Goal: Task Accomplishment & Management: Complete application form

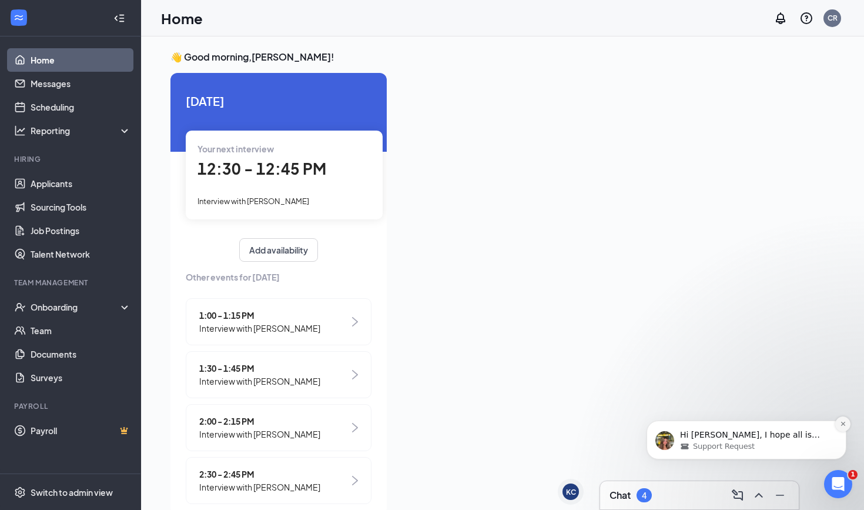
click at [846, 427] on icon "Dismiss notification" at bounding box center [843, 423] width 6 height 6
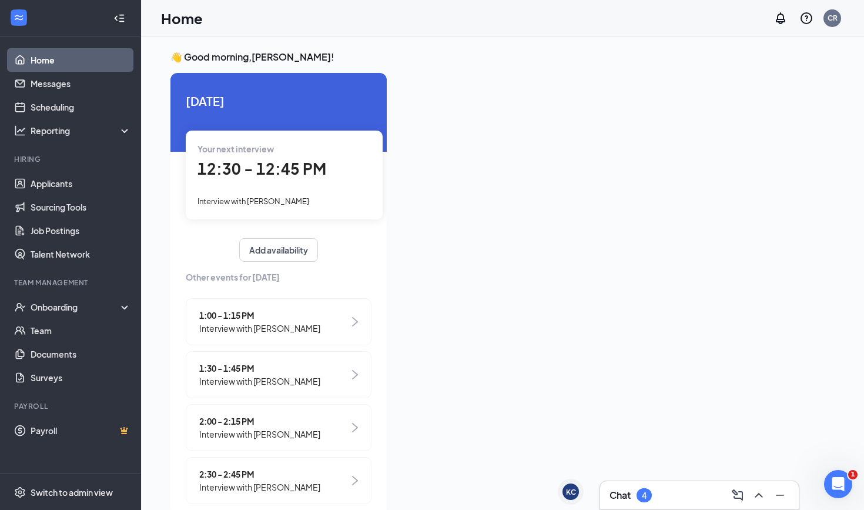
click at [660, 495] on div "Chat 4" at bounding box center [700, 495] width 180 height 19
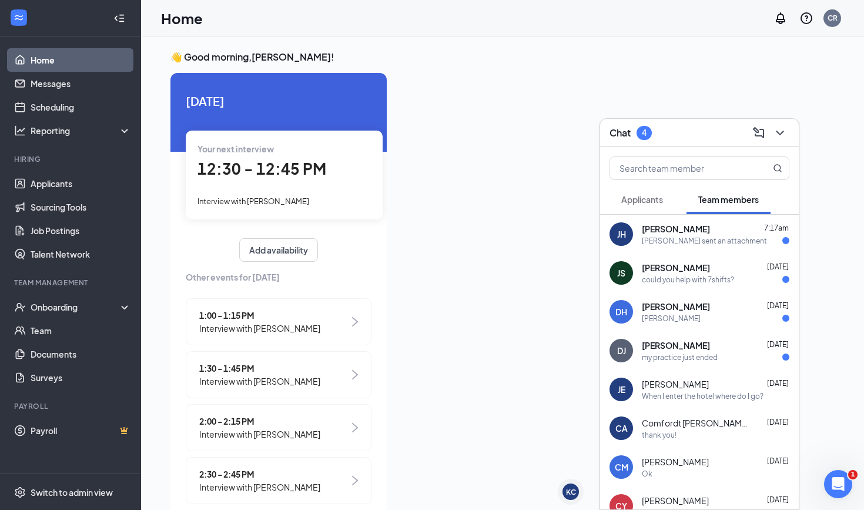
click at [656, 356] on div "my practice just ended" at bounding box center [680, 357] width 76 height 10
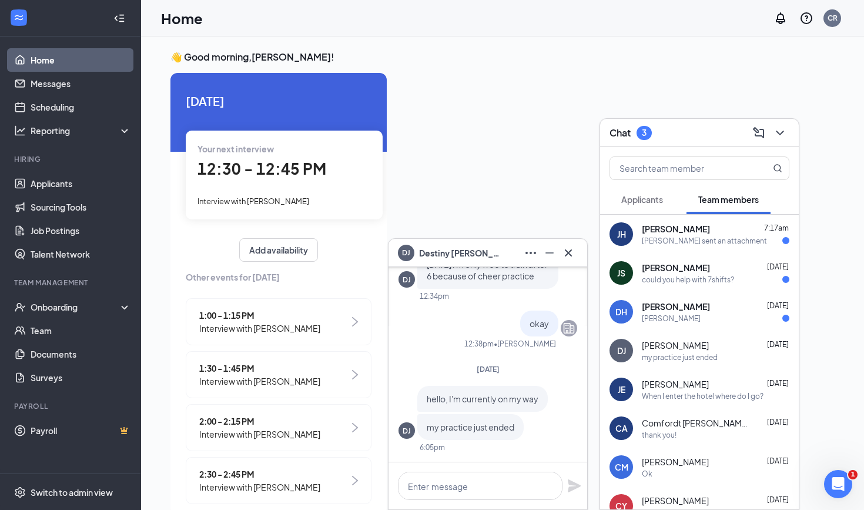
click at [490, 257] on div "DJ [PERSON_NAME]" at bounding box center [488, 252] width 180 height 19
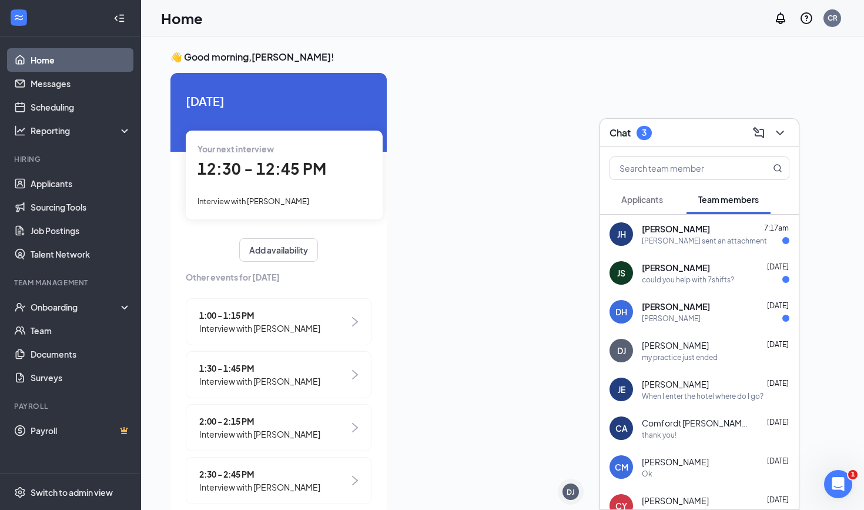
click at [675, 298] on div "DH [PERSON_NAME] [DATE] [PERSON_NAME]" at bounding box center [699, 311] width 199 height 39
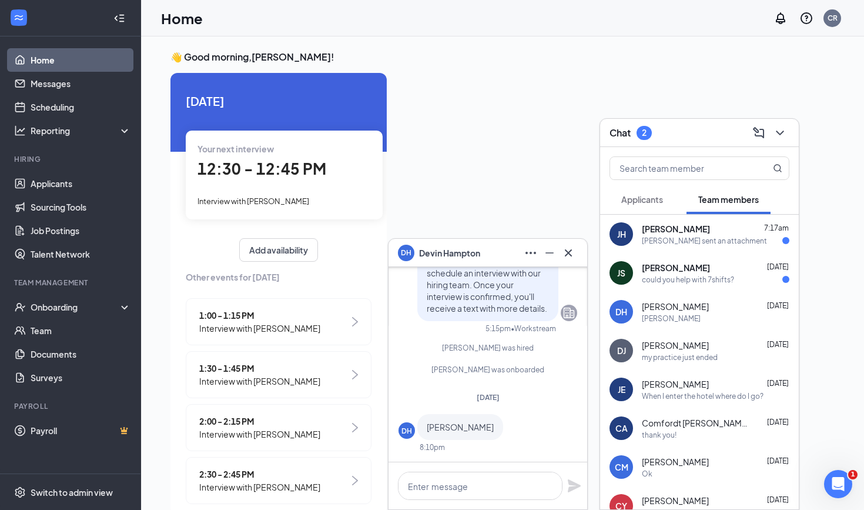
click at [486, 246] on div "DH [PERSON_NAME]" at bounding box center [488, 252] width 180 height 19
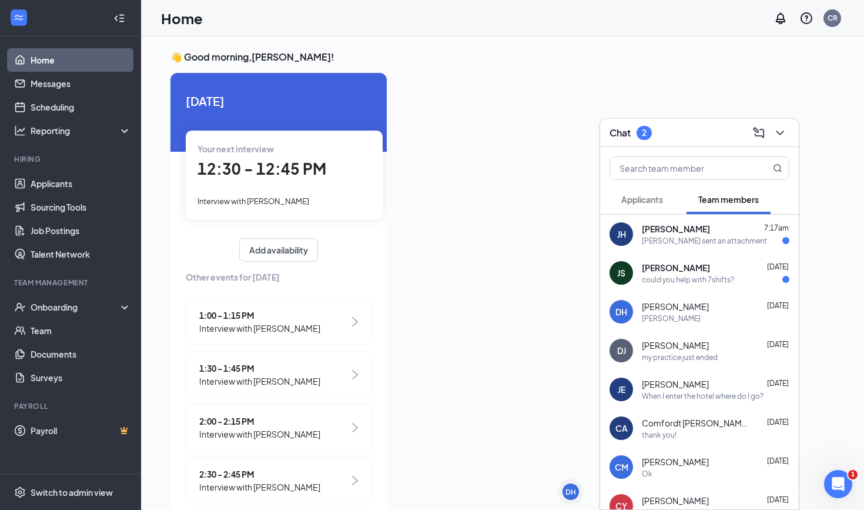
click at [666, 276] on div "could you help with 7shifts?" at bounding box center [688, 280] width 92 height 10
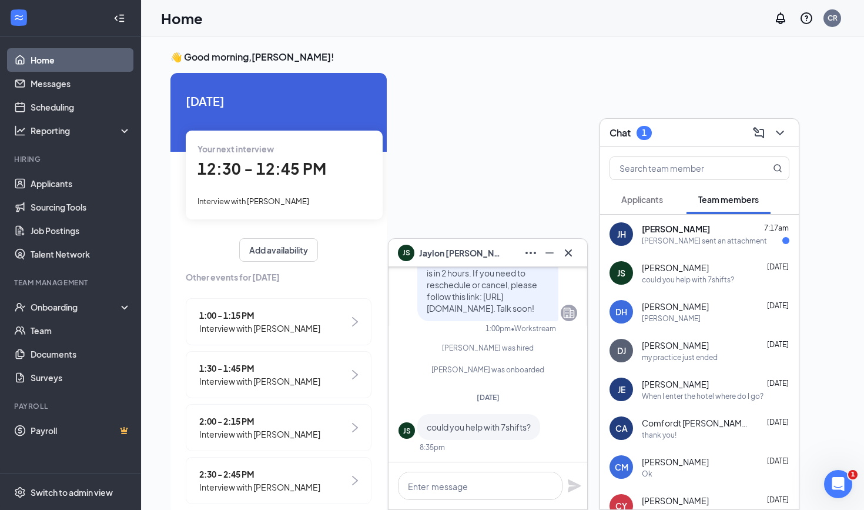
click at [497, 262] on div "JS [PERSON_NAME]" at bounding box center [488, 252] width 180 height 19
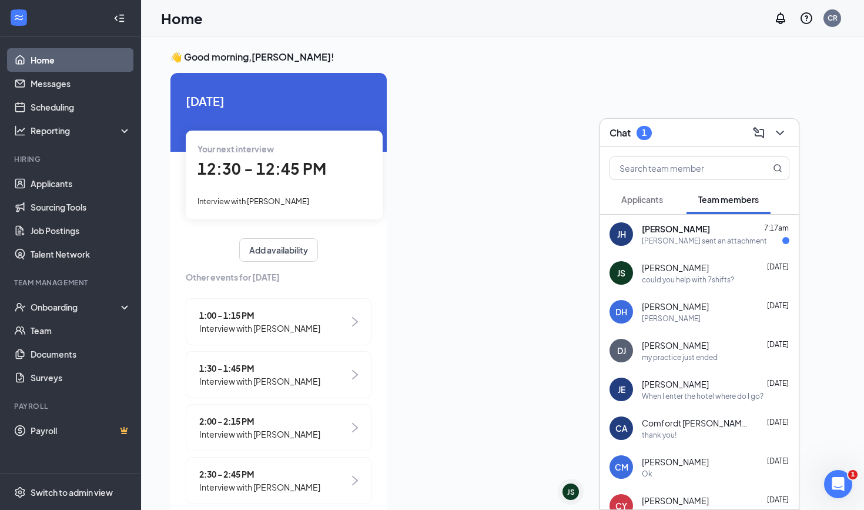
click at [683, 242] on div "[PERSON_NAME] sent an attachment" at bounding box center [704, 241] width 125 height 10
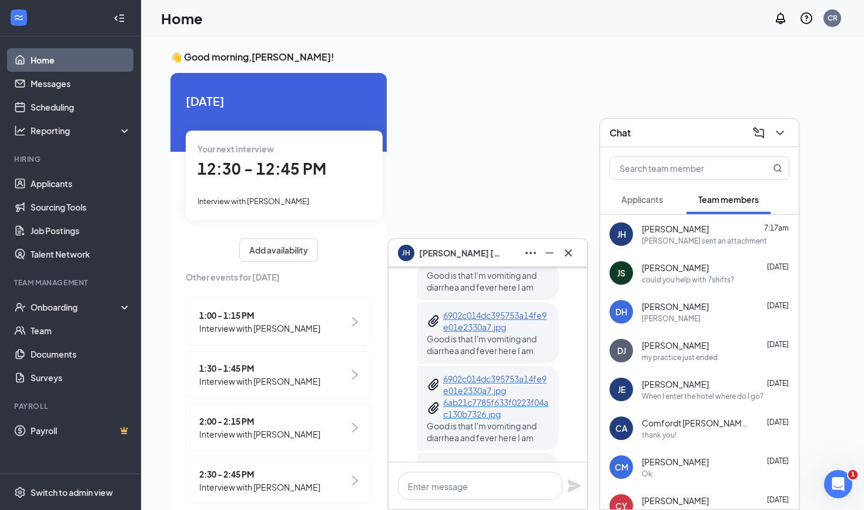
scroll to position [-185, 0]
click at [501, 257] on div "[PERSON_NAME]" at bounding box center [488, 252] width 180 height 19
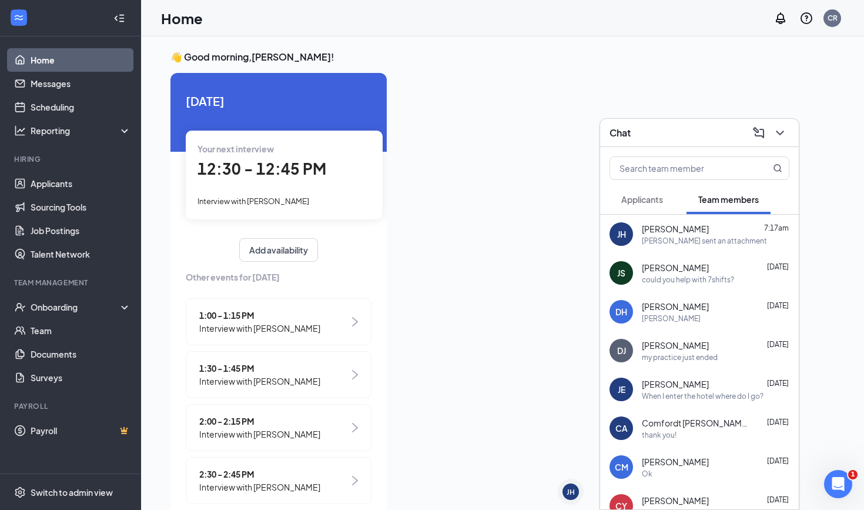
click at [677, 272] on span "[PERSON_NAME]" at bounding box center [675, 268] width 67 height 12
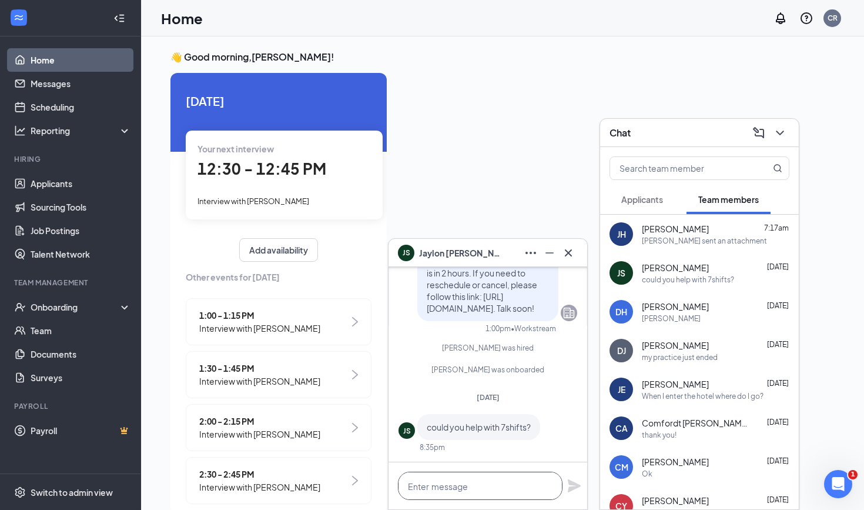
click at [474, 483] on textarea at bounding box center [480, 486] width 165 height 28
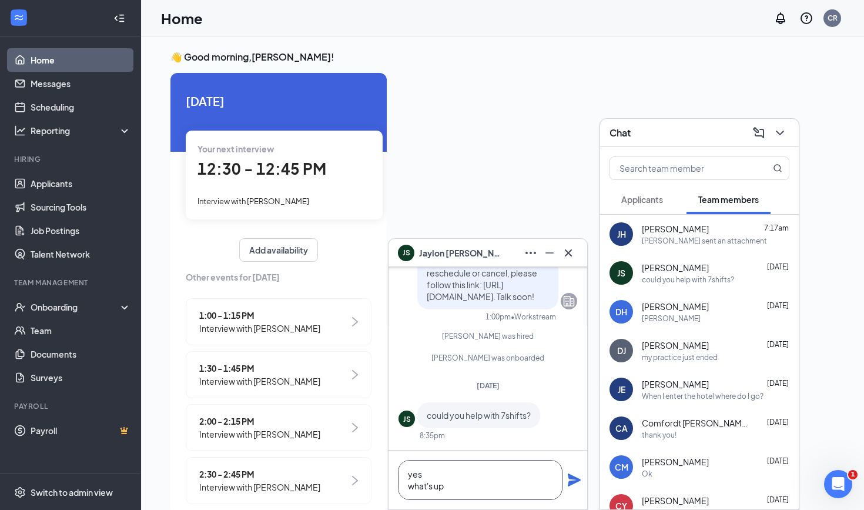
type textarea "yes what's up"
click at [574, 481] on icon "Plane" at bounding box center [574, 479] width 13 height 13
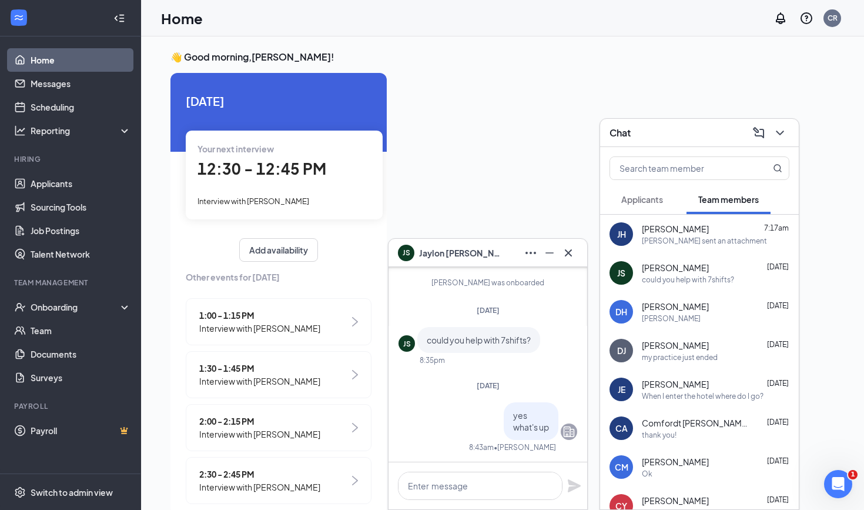
scroll to position [0, 0]
click at [486, 257] on div "JS [PERSON_NAME]" at bounding box center [488, 252] width 180 height 19
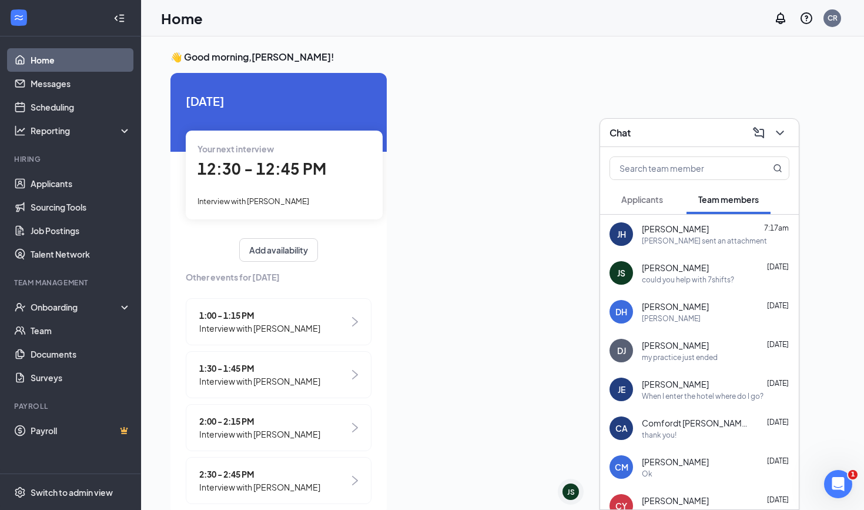
click at [641, 132] on div "Chat" at bounding box center [700, 132] width 180 height 18
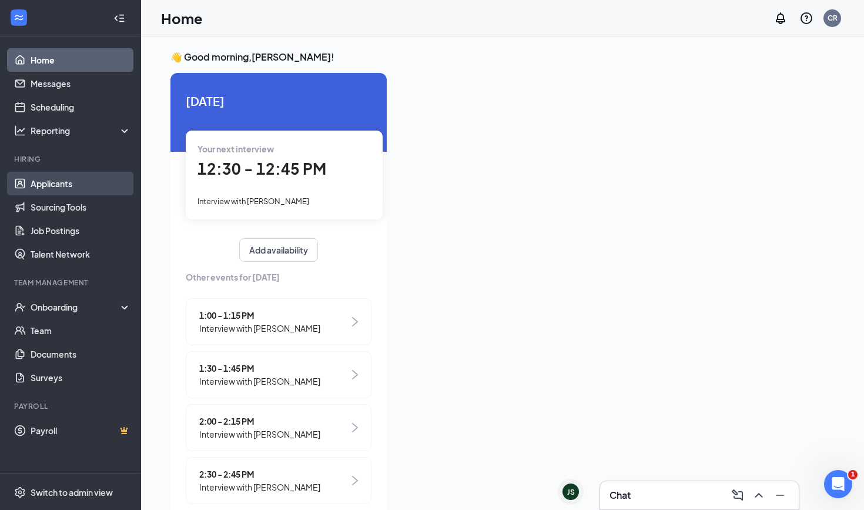
click at [49, 182] on link "Applicants" at bounding box center [81, 184] width 101 height 24
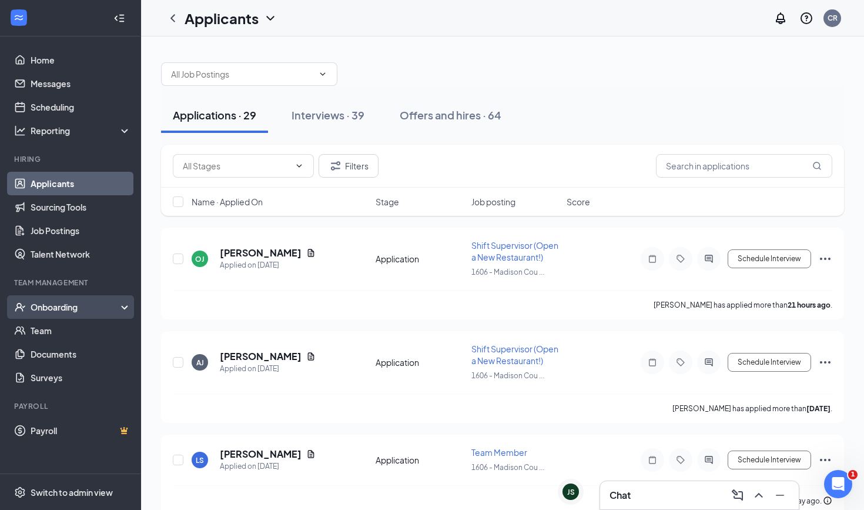
click at [58, 313] on div "Onboarding" at bounding box center [70, 307] width 141 height 24
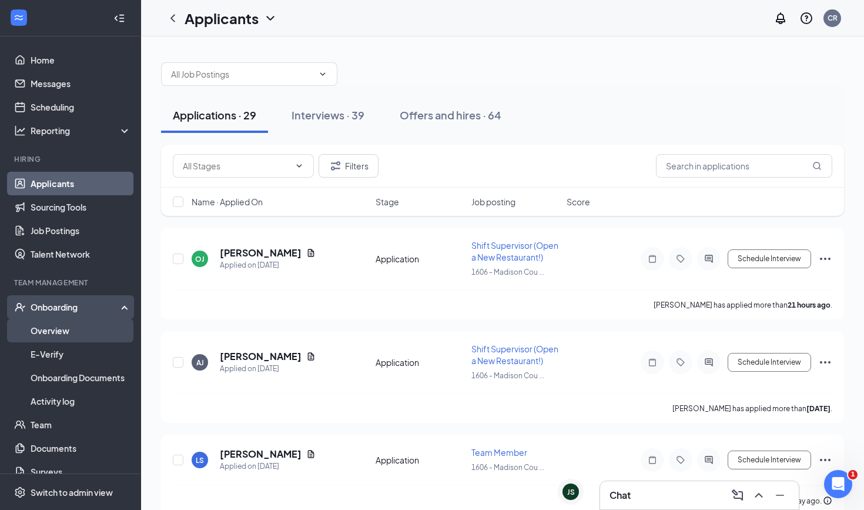
click at [56, 328] on link "Overview" at bounding box center [81, 331] width 101 height 24
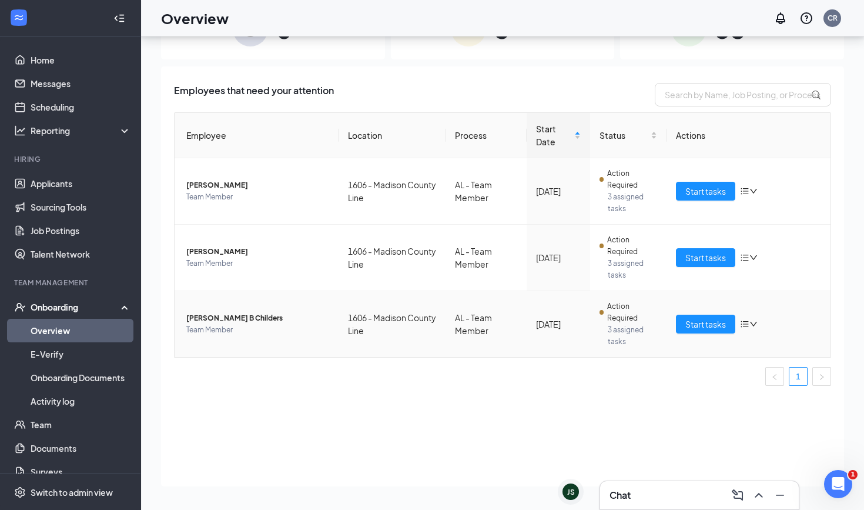
scroll to position [53, 0]
click at [710, 196] on span "Start tasks" at bounding box center [706, 191] width 41 height 13
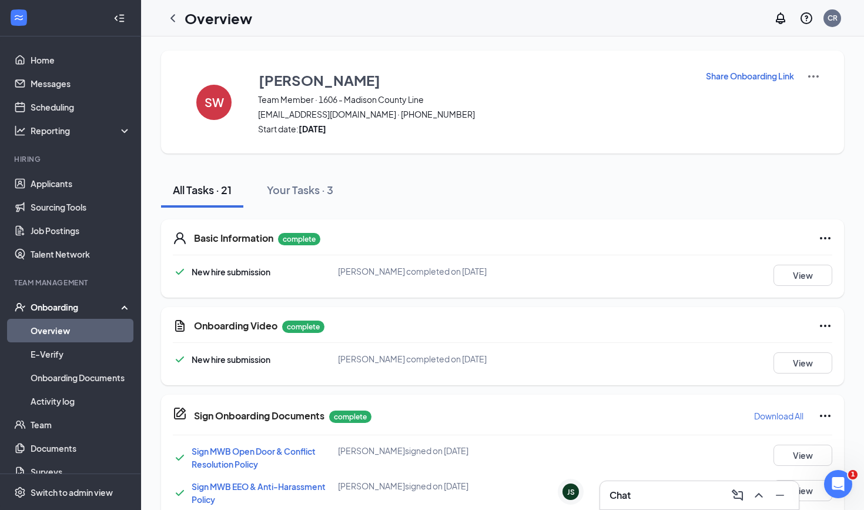
click at [61, 332] on link "Overview" at bounding box center [81, 331] width 101 height 24
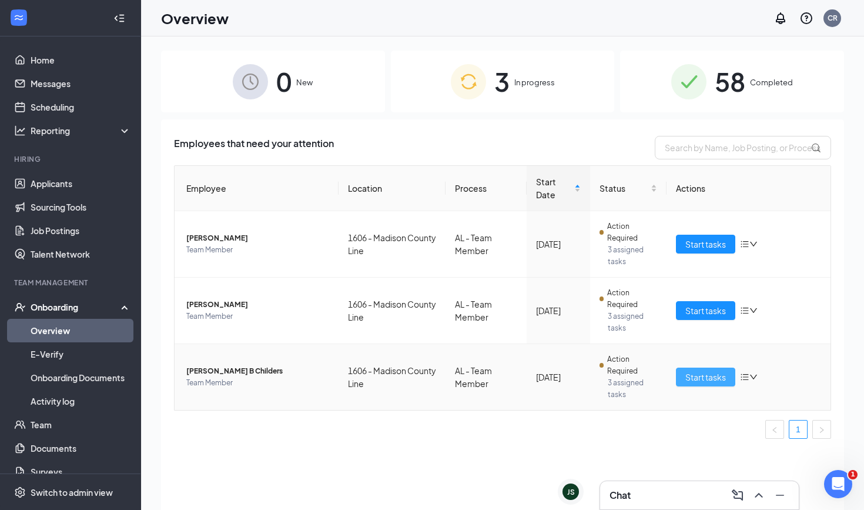
click at [705, 373] on span "Start tasks" at bounding box center [706, 376] width 41 height 13
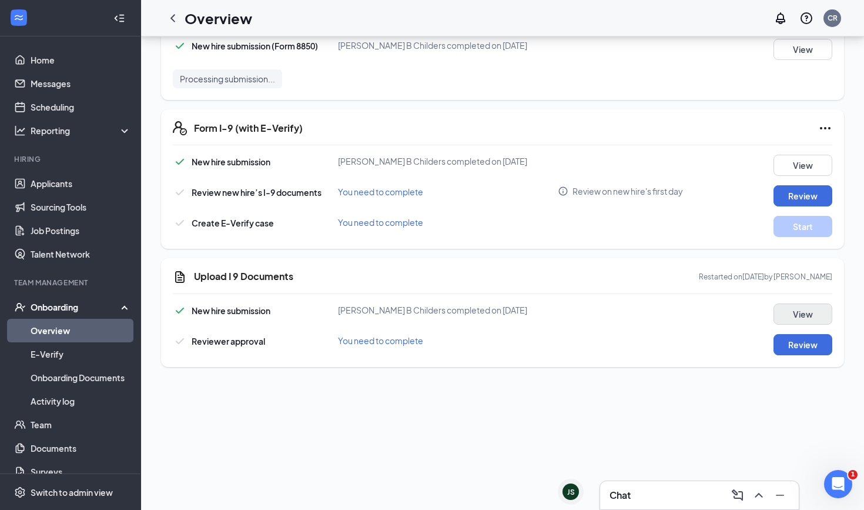
scroll to position [945, 0]
click at [806, 340] on button "Review" at bounding box center [803, 344] width 59 height 21
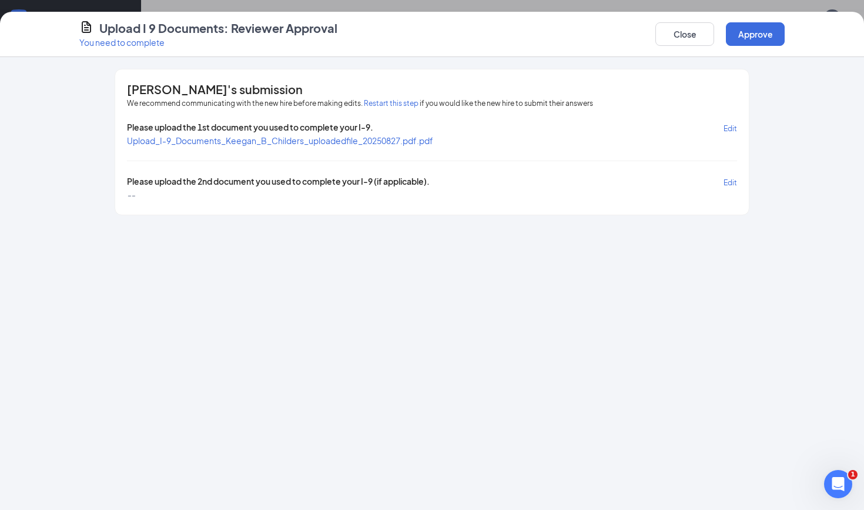
click at [425, 139] on span "Upload_I-9_Documents_Keegan_B_Childers_uploadedfile_20250827.pdf.pdf" at bounding box center [280, 140] width 306 height 11
click at [676, 37] on button "Close" at bounding box center [685, 34] width 59 height 24
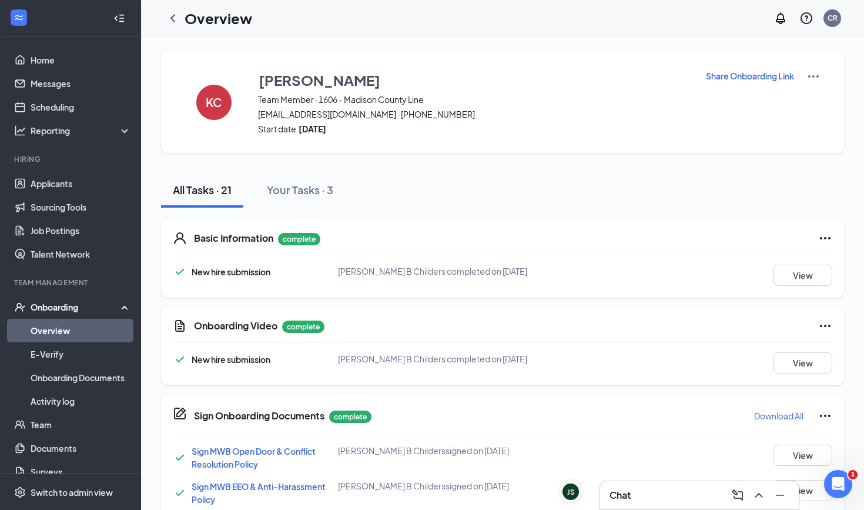
scroll to position [0, 0]
click at [800, 272] on button "View" at bounding box center [803, 275] width 59 height 21
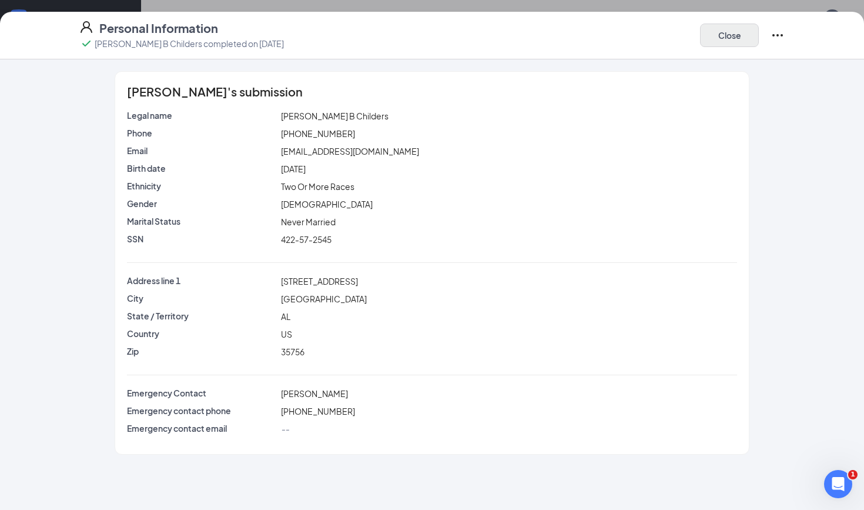
click at [723, 28] on button "Close" at bounding box center [729, 36] width 59 height 24
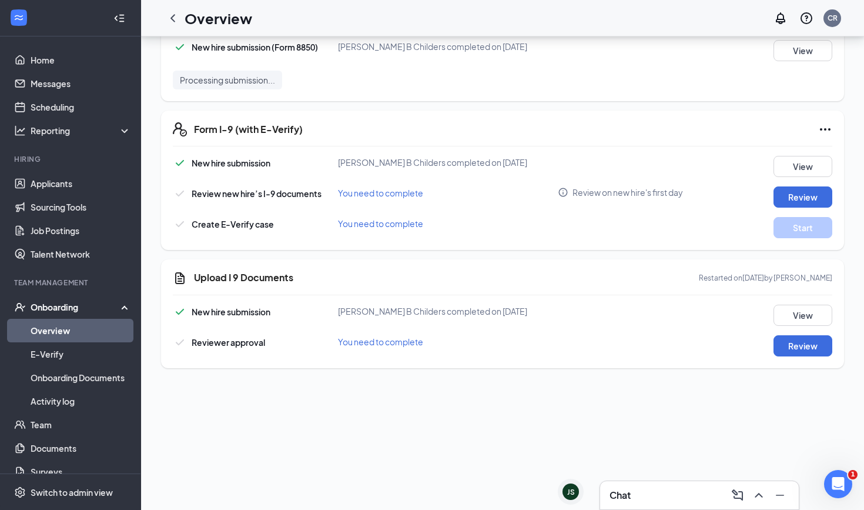
scroll to position [945, 0]
click at [809, 352] on button "Review" at bounding box center [803, 345] width 59 height 21
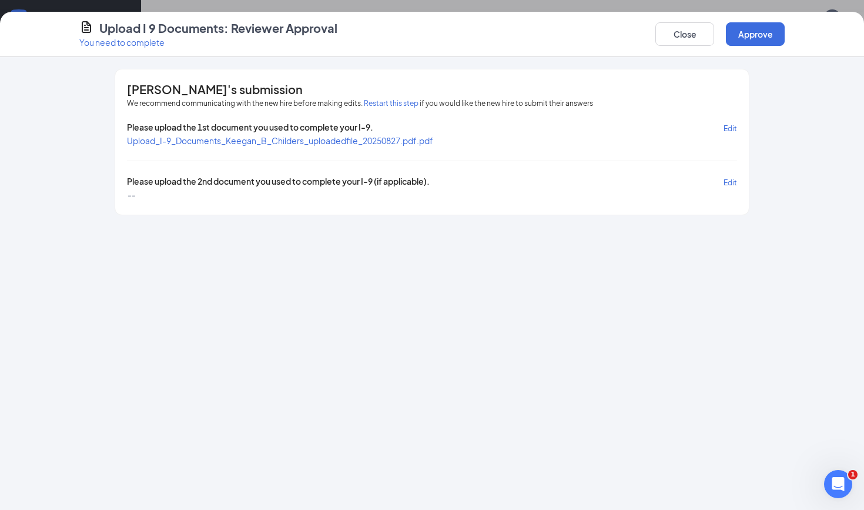
click at [417, 140] on span "Upload_I-9_Documents_Keegan_B_Childers_uploadedfile_20250827.pdf.pdf" at bounding box center [280, 140] width 306 height 11
click at [760, 31] on button "Approve" at bounding box center [755, 34] width 59 height 24
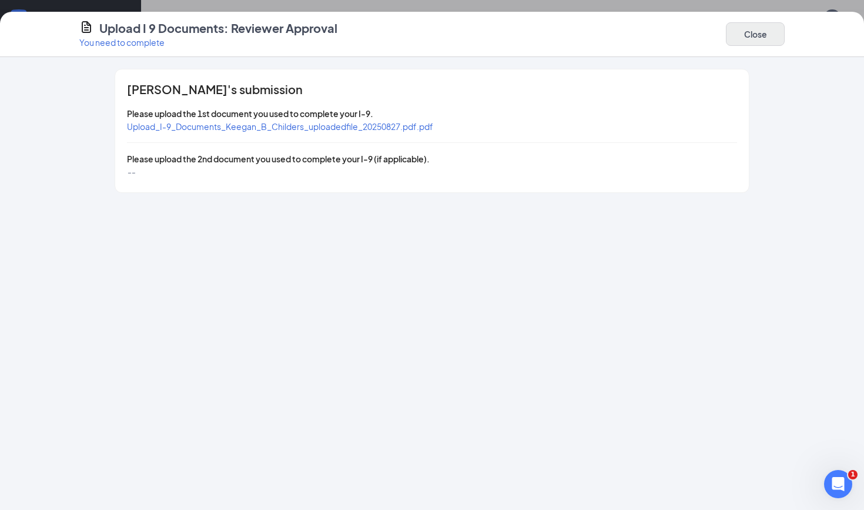
click at [774, 35] on button "Close" at bounding box center [755, 34] width 59 height 24
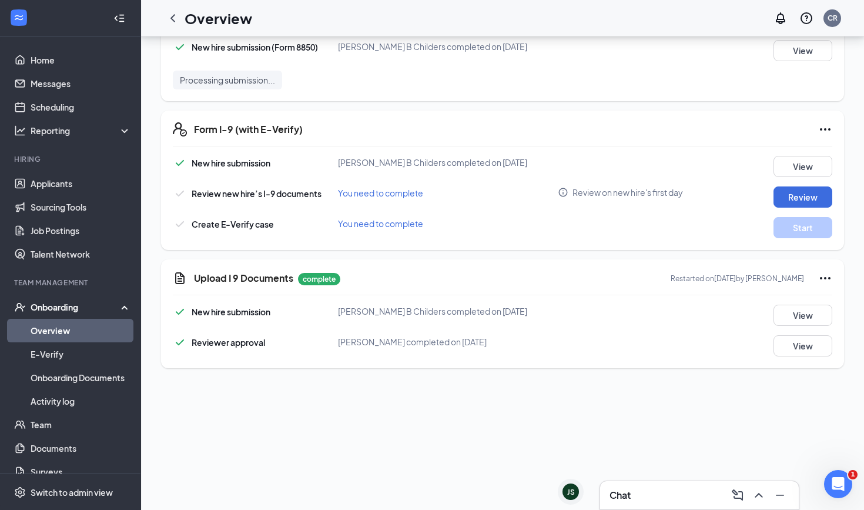
click at [805, 185] on div "New hire submission [PERSON_NAME] B Childers completed on [DATE] View Review ne…" at bounding box center [503, 197] width 660 height 82
click at [799, 201] on button "Review" at bounding box center [803, 196] width 59 height 21
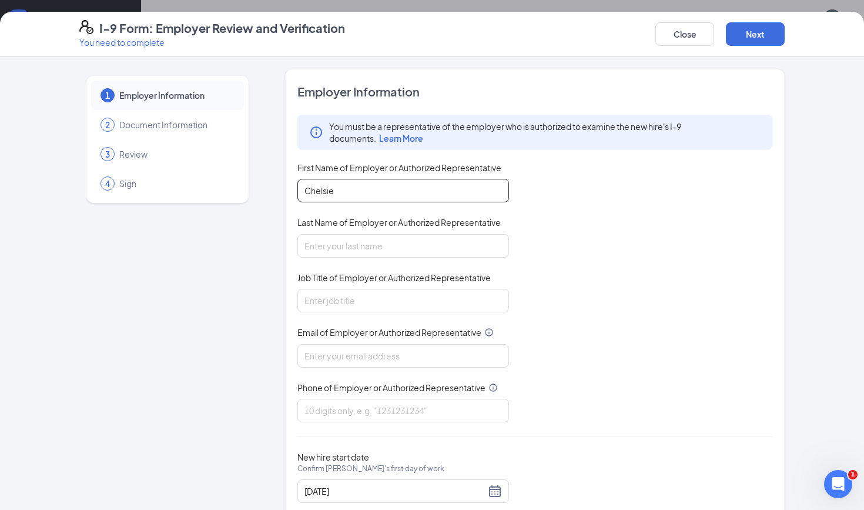
type input "Chelsie"
click at [623, 209] on div "You must be a representative of the employer who is authorized to examine the n…" at bounding box center [535, 269] width 475 height 308
type input "r"
type input "[PERSON_NAME]"
click at [582, 293] on div "You must be a representative of the employer who is authorized to examine the n…" at bounding box center [535, 269] width 475 height 308
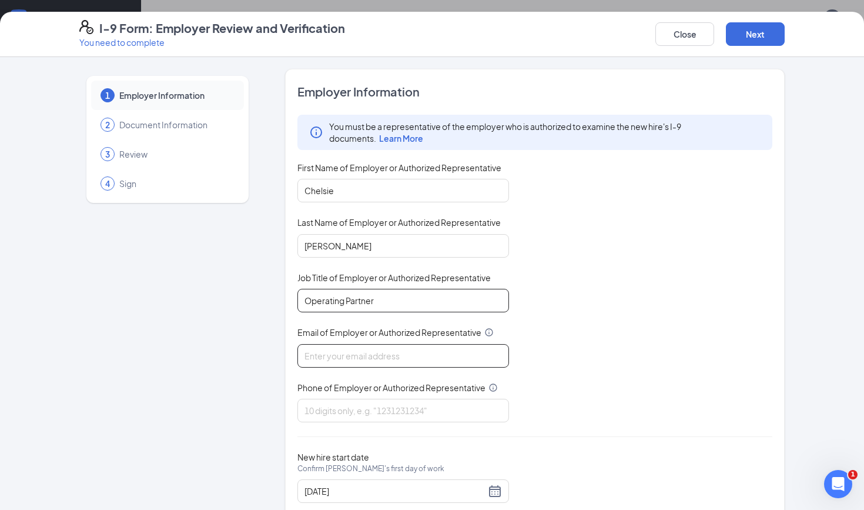
type input "Operating Partner"
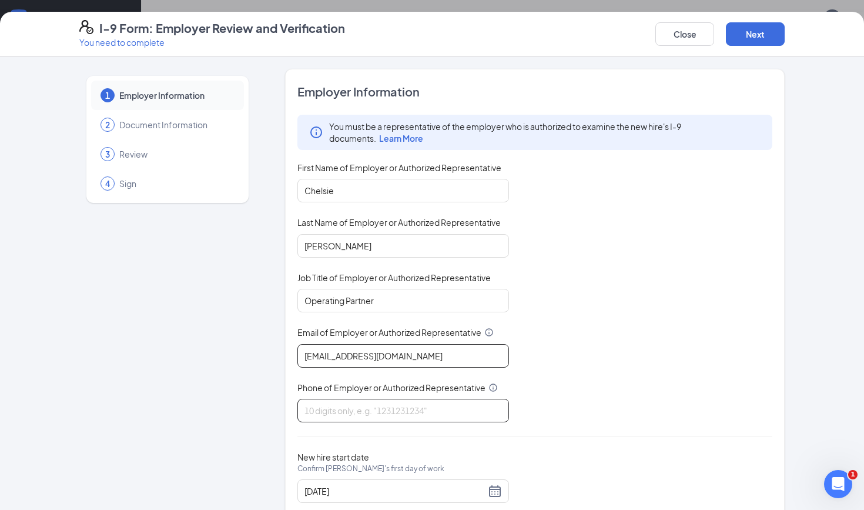
type input "[EMAIL_ADDRESS][DOMAIN_NAME]"
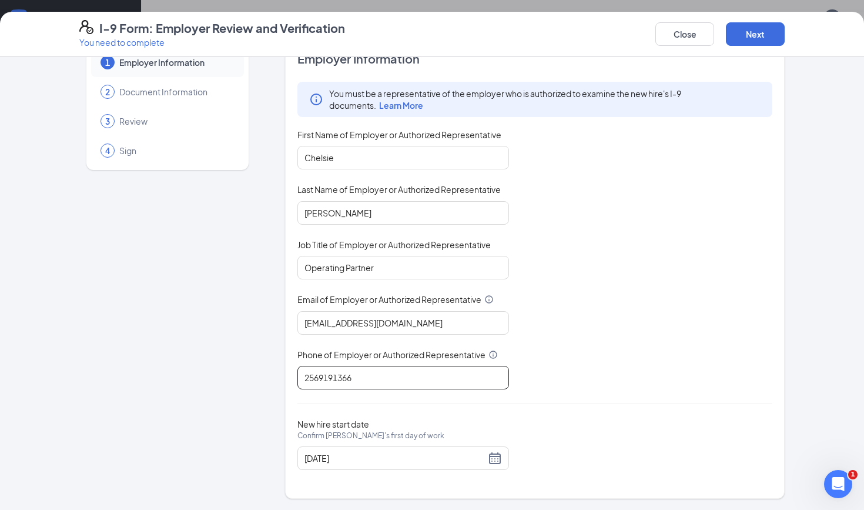
scroll to position [32, 0]
type input "2569191366"
click at [748, 27] on button "Next" at bounding box center [755, 34] width 59 height 24
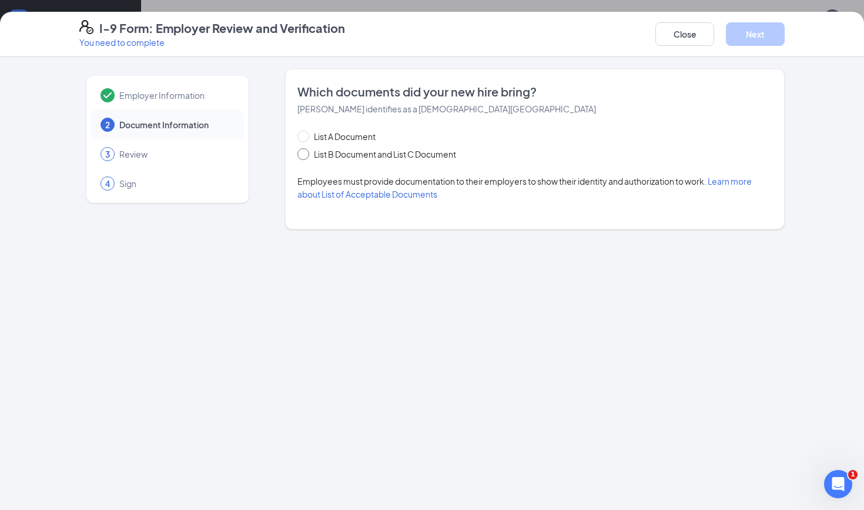
click at [308, 158] on span at bounding box center [304, 154] width 12 height 12
click at [306, 156] on input "List B Document and List C Document" at bounding box center [302, 152] width 8 height 8
radio input "true"
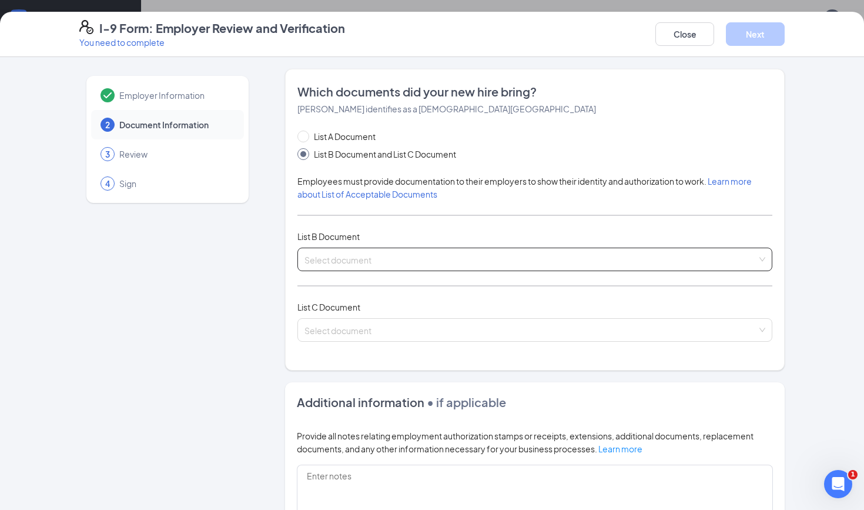
click at [336, 261] on input "search" at bounding box center [531, 257] width 453 height 18
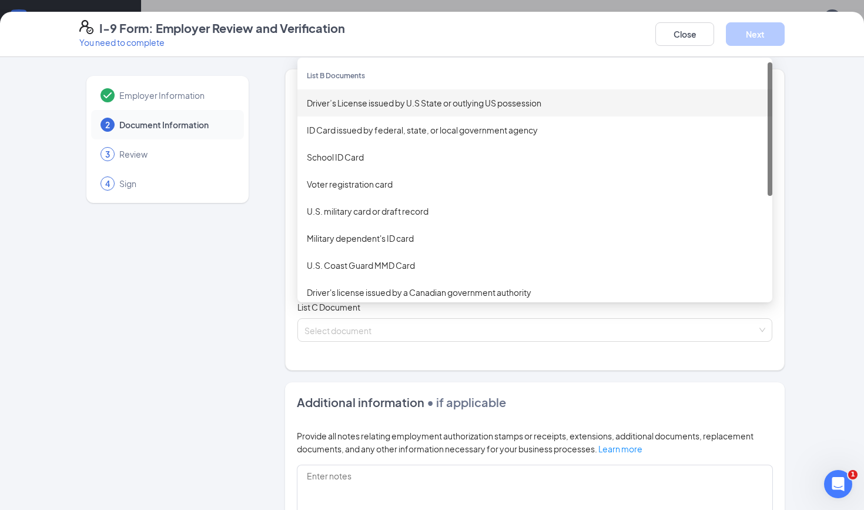
click at [371, 100] on div "Driver’s License issued by U.S State or outlying US possession" at bounding box center [535, 102] width 456 height 13
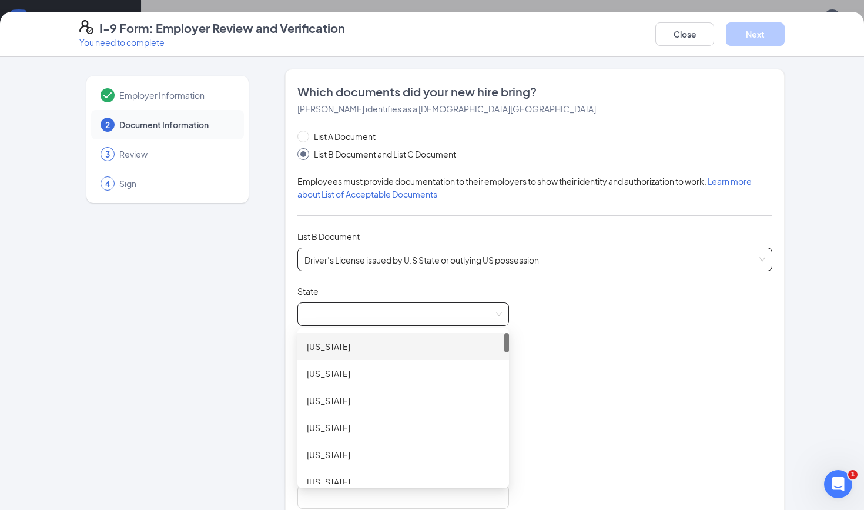
click at [342, 307] on span at bounding box center [404, 314] width 198 height 22
click at [334, 348] on div "[US_STATE]" at bounding box center [403, 346] width 193 height 13
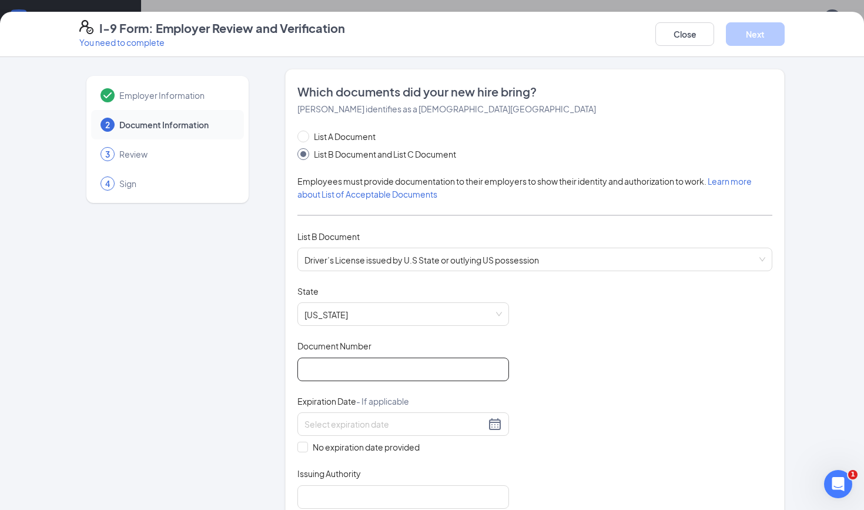
click at [336, 367] on input "Document Number" at bounding box center [404, 370] width 212 height 24
type input "10327595"
click at [358, 423] on input at bounding box center [395, 424] width 181 height 13
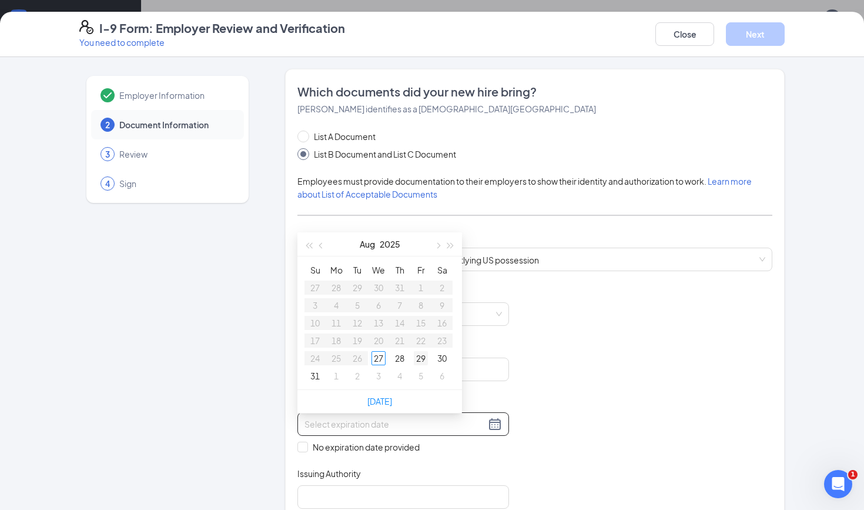
type input "[DATE]"
click at [700, 32] on button "Close" at bounding box center [685, 34] width 59 height 24
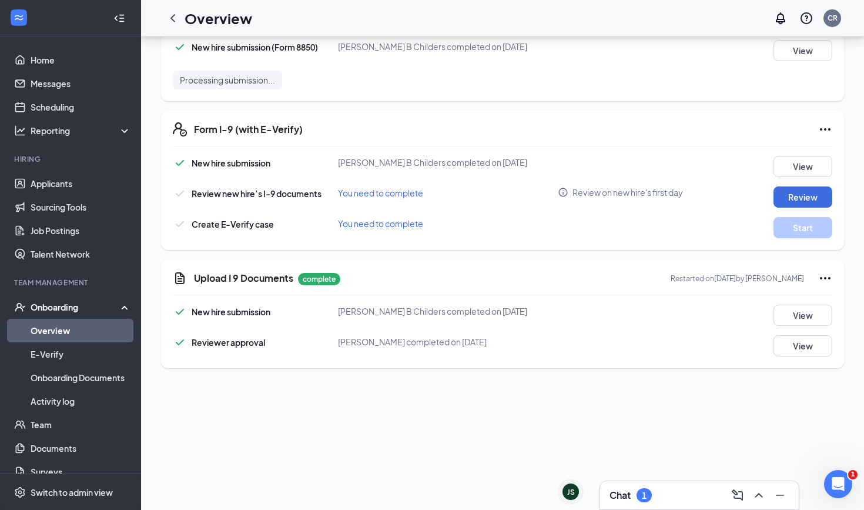
scroll to position [945, 0]
click at [827, 279] on icon "Ellipses" at bounding box center [826, 278] width 14 height 14
click at [802, 309] on button "Restart" at bounding box center [802, 307] width 47 height 19
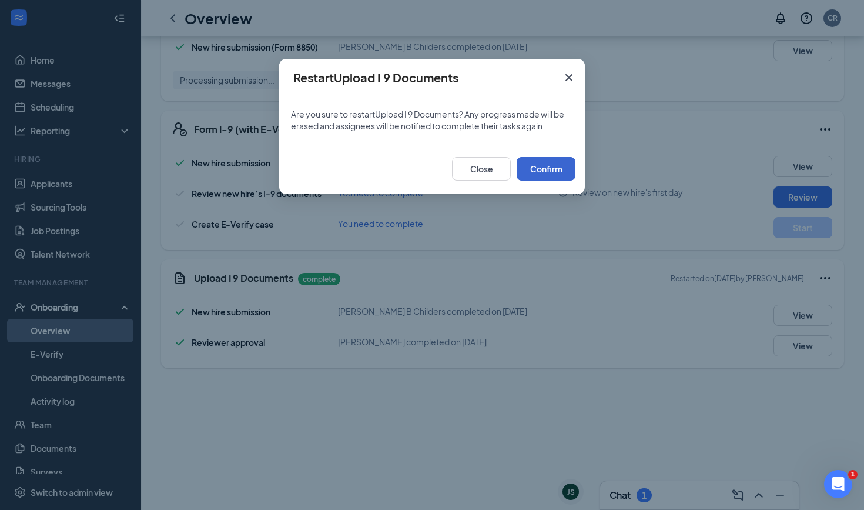
click at [560, 178] on button "Confirm" at bounding box center [546, 169] width 59 height 24
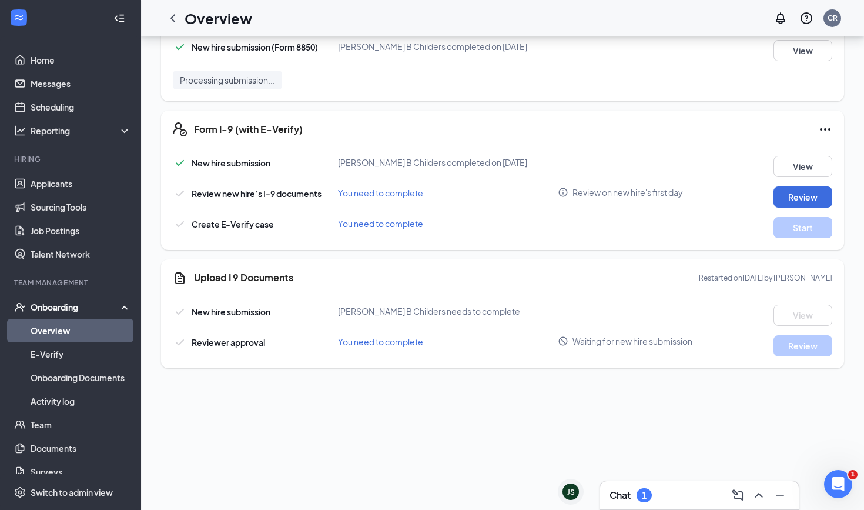
click at [690, 509] on div "Chat 1" at bounding box center [700, 494] width 200 height 29
click at [677, 497] on div "Chat 1" at bounding box center [700, 495] width 180 height 19
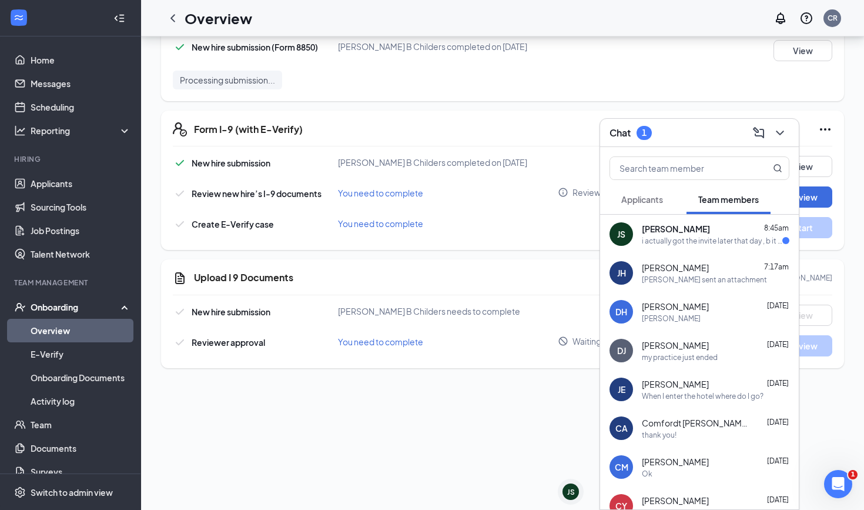
scroll to position [0, 0]
click at [643, 207] on button "Applicants" at bounding box center [642, 199] width 65 height 29
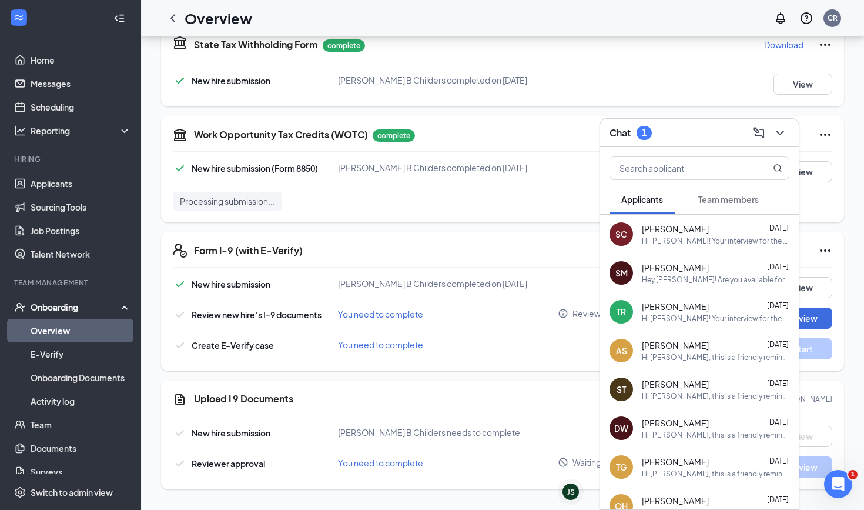
scroll to position [5, 0]
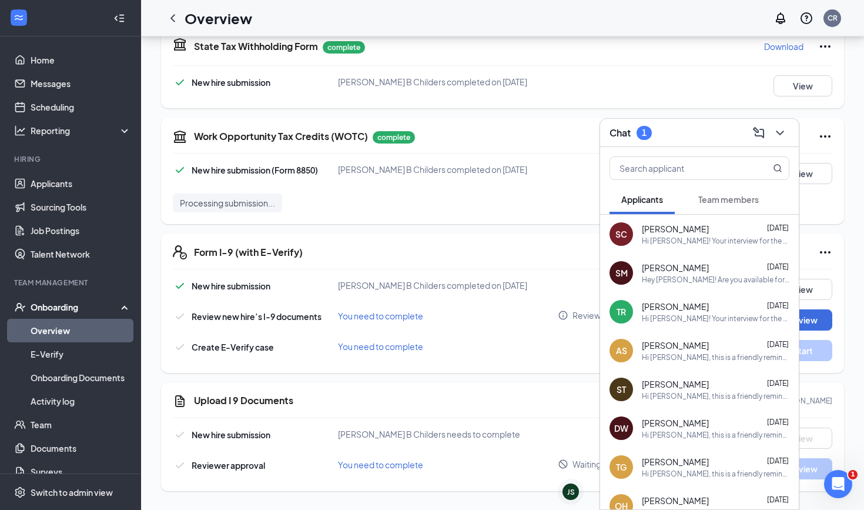
click at [730, 201] on span "Team members" at bounding box center [729, 199] width 61 height 11
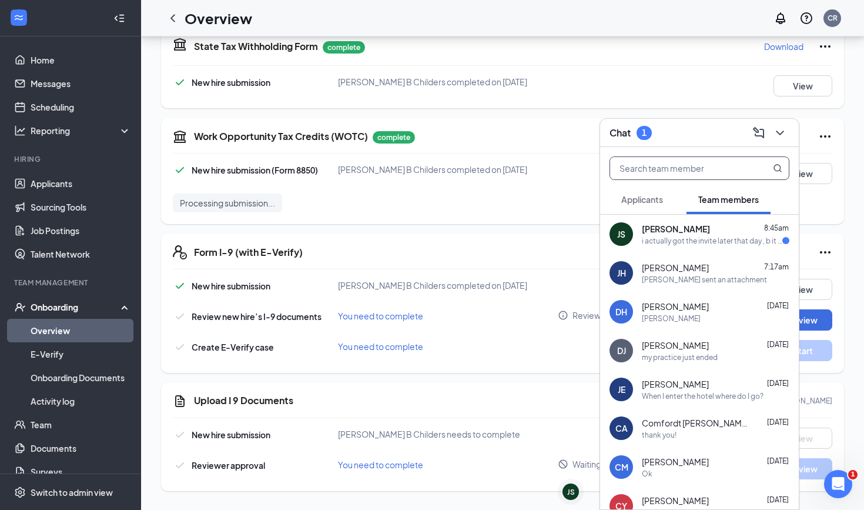
click at [679, 177] on input "text" at bounding box center [679, 168] width 139 height 22
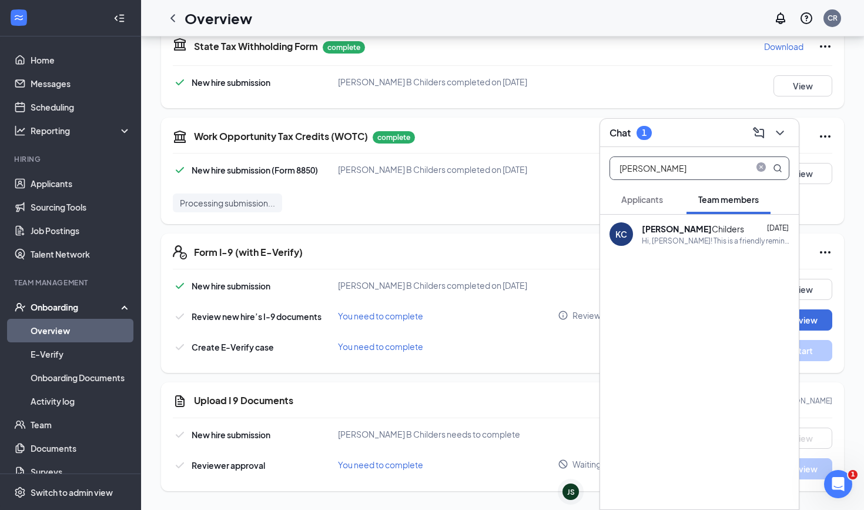
type input "[PERSON_NAME]"
click at [702, 239] on div "Hi, [PERSON_NAME]! This is a friendly reminder that your interview with [PERSON…" at bounding box center [716, 241] width 148 height 10
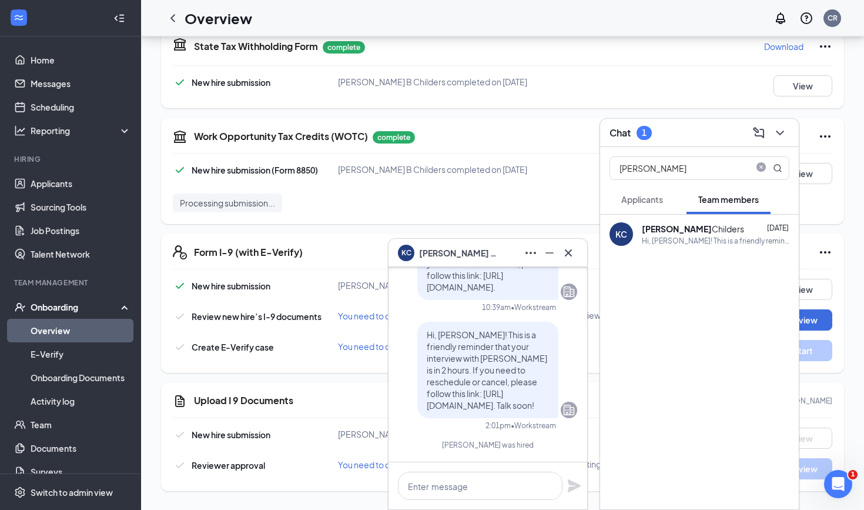
scroll to position [0, 0]
click at [444, 482] on textarea at bounding box center [480, 486] width 165 height 28
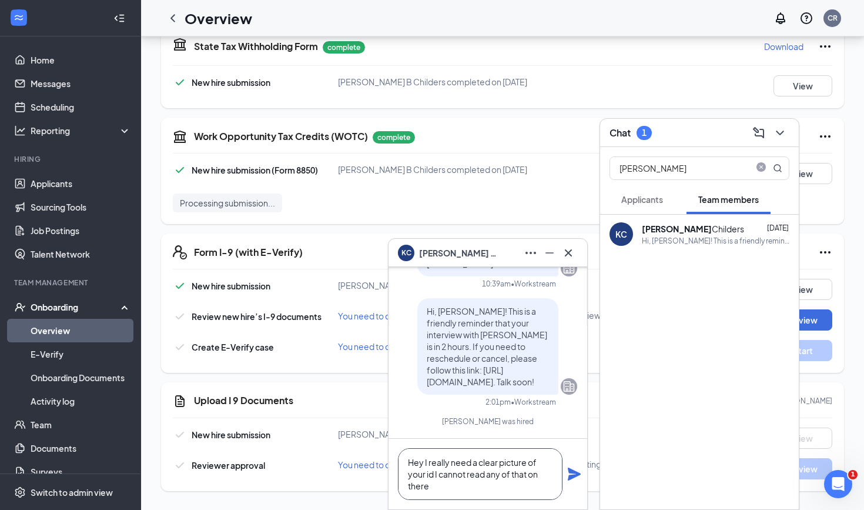
type textarea "Hey I really need a clear picture of your id I cannot read any of that on there"
click at [572, 475] on icon "Plane" at bounding box center [574, 474] width 13 height 13
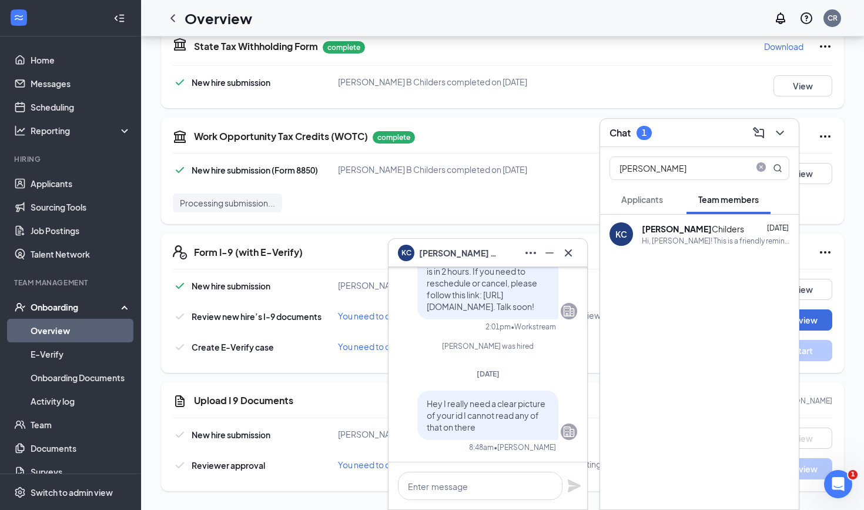
click at [627, 196] on span "Applicants" at bounding box center [643, 199] width 42 height 11
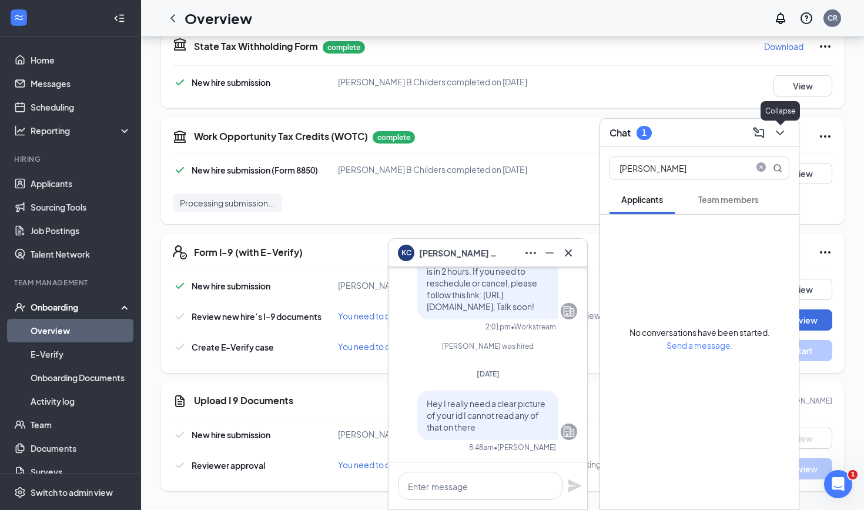
click at [782, 130] on icon "ChevronDown" at bounding box center [780, 133] width 14 height 14
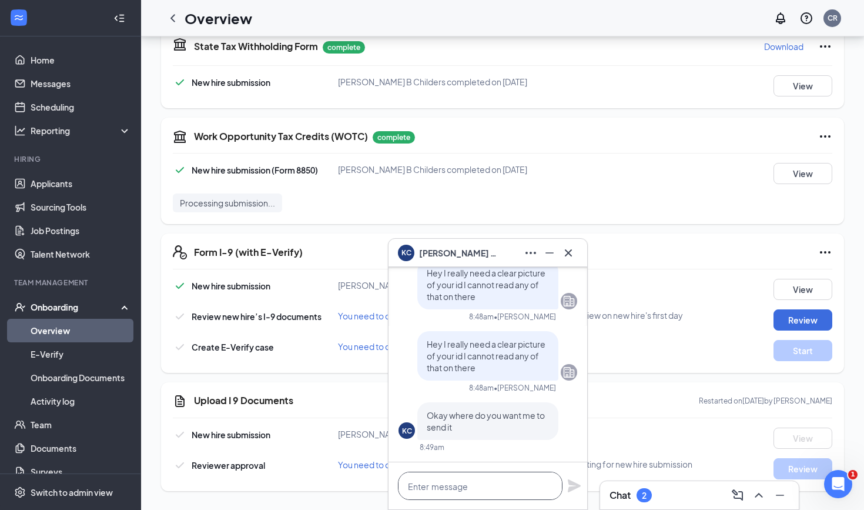
click at [456, 494] on textarea at bounding box center [480, 486] width 165 height 28
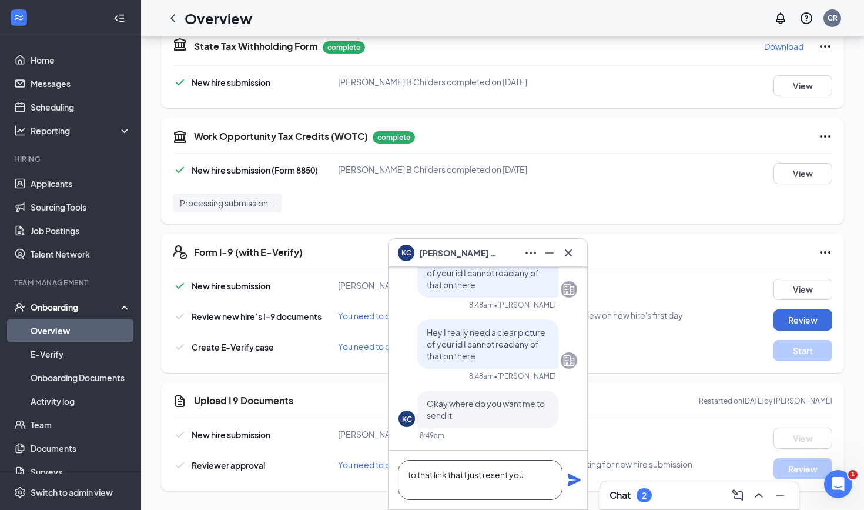
type textarea "to that link that I just resent you"
click at [571, 480] on icon "Plane" at bounding box center [575, 480] width 14 height 14
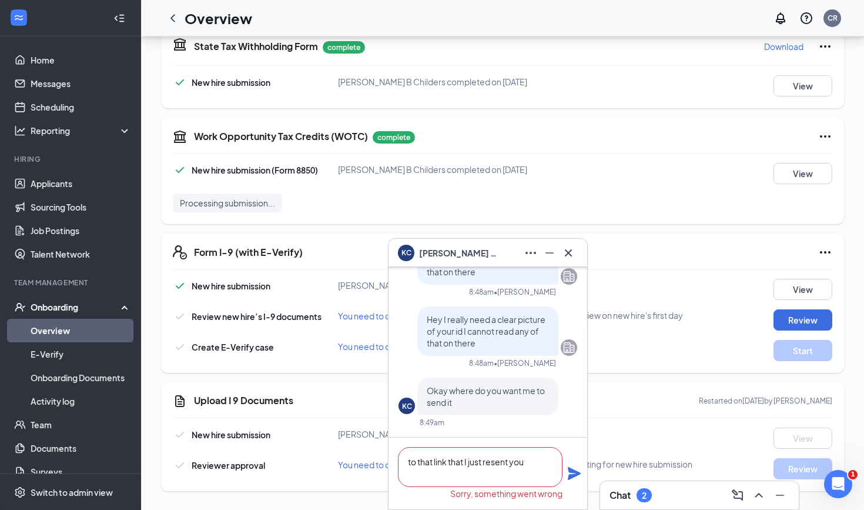
click at [519, 473] on textarea "to that link that I just resent you" at bounding box center [480, 467] width 165 height 40
click at [573, 473] on icon "Plane" at bounding box center [575, 473] width 14 height 14
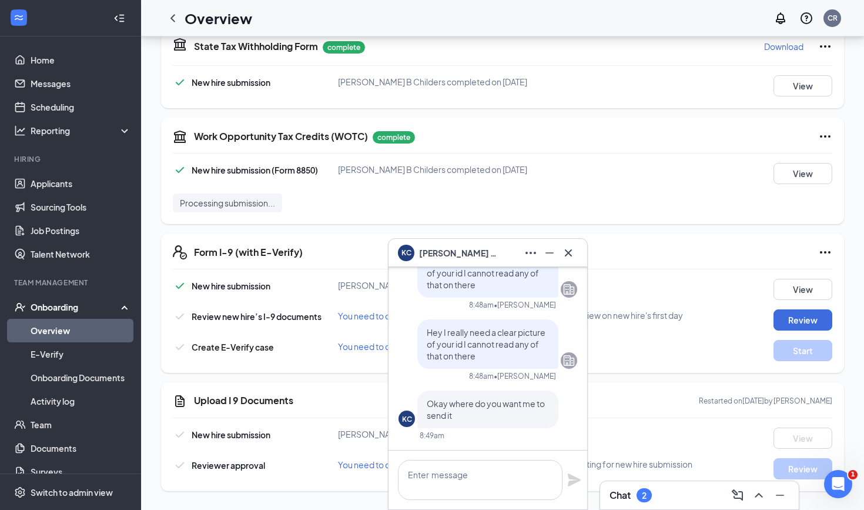
scroll to position [0, 0]
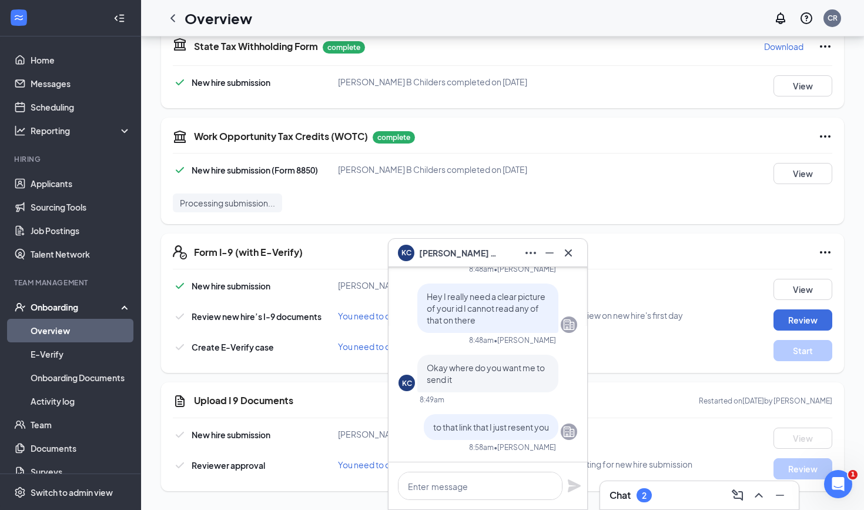
click at [505, 251] on div "[PERSON_NAME]" at bounding box center [488, 252] width 180 height 19
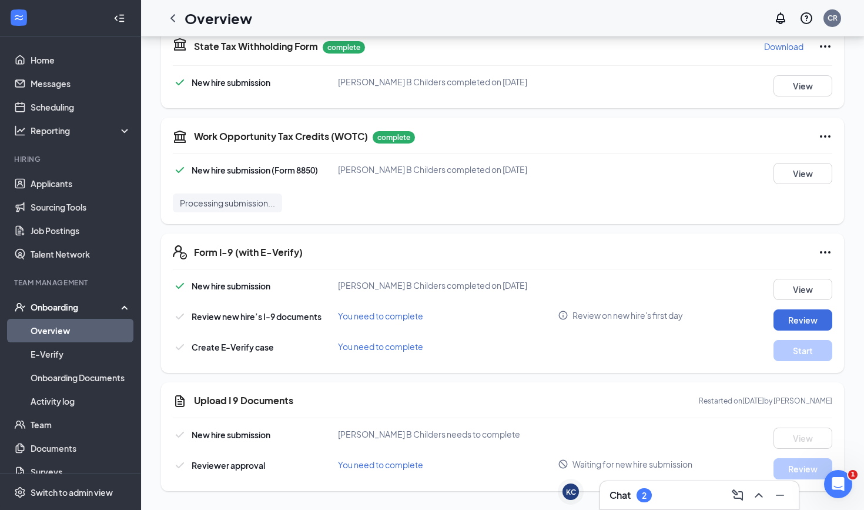
click at [645, 497] on div "2" at bounding box center [644, 495] width 5 height 10
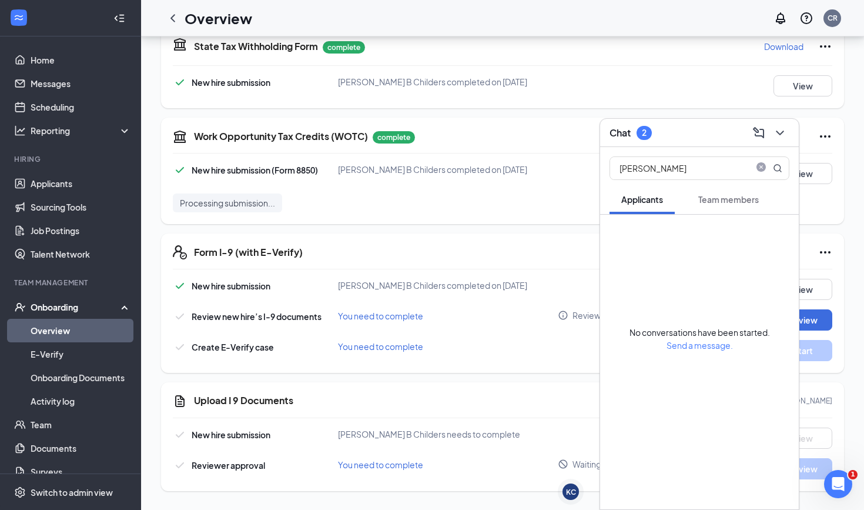
click at [712, 203] on span "Team members" at bounding box center [729, 199] width 61 height 11
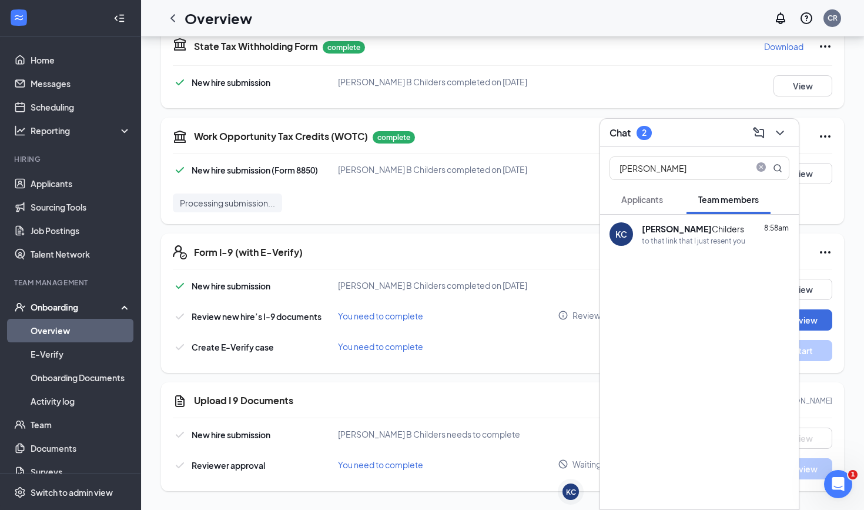
click at [635, 193] on div "Applicants" at bounding box center [643, 199] width 42 height 12
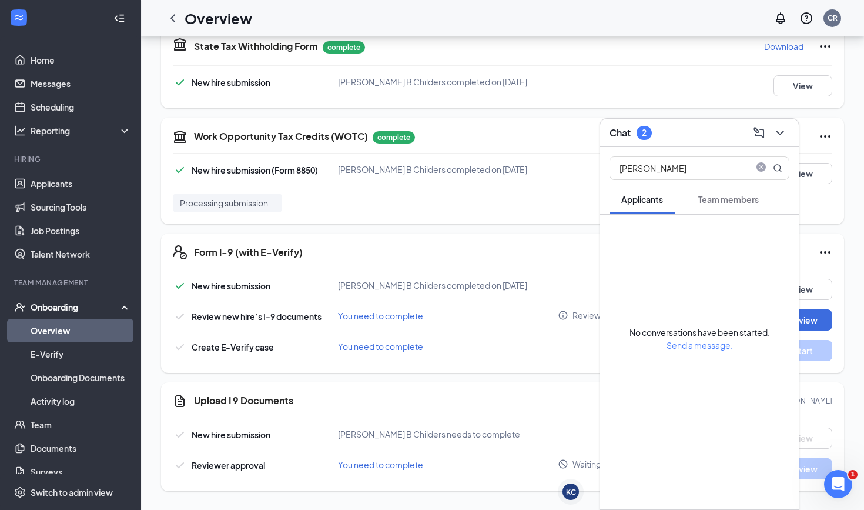
click at [666, 129] on div "Chat 2" at bounding box center [700, 132] width 180 height 18
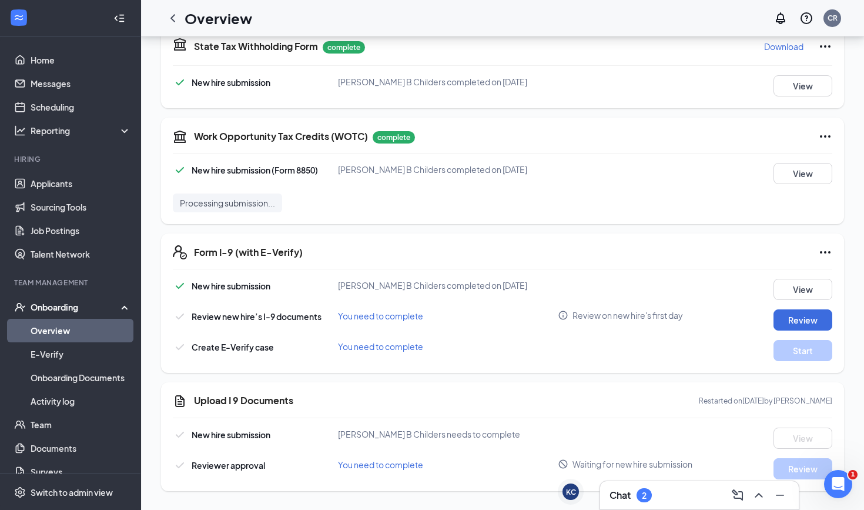
click at [660, 79] on div "New hire submission [PERSON_NAME] B Childers completed on [DATE] View" at bounding box center [503, 85] width 660 height 21
click at [630, 493] on h3 "Chat" at bounding box center [620, 495] width 21 height 13
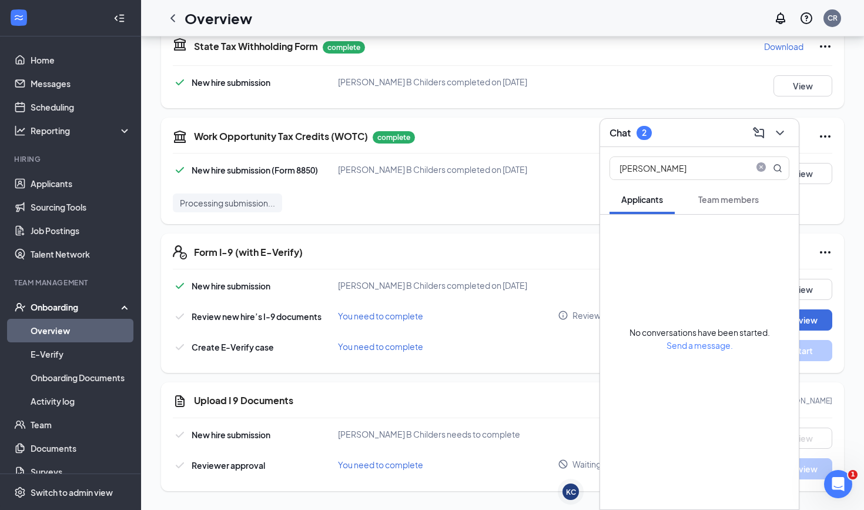
click at [730, 204] on span "Team members" at bounding box center [729, 199] width 61 height 11
